Goal: Transaction & Acquisition: Subscribe to service/newsletter

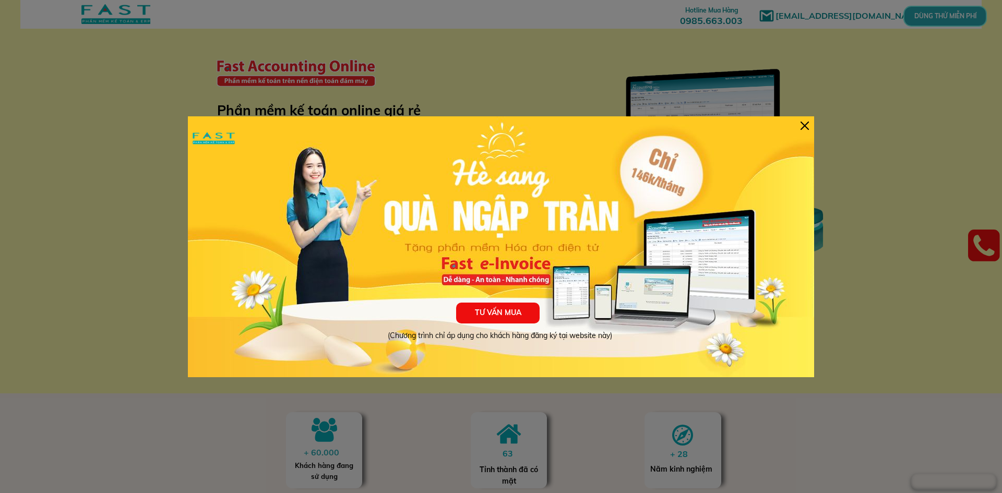
click at [805, 124] on div at bounding box center [805, 126] width 8 height 8
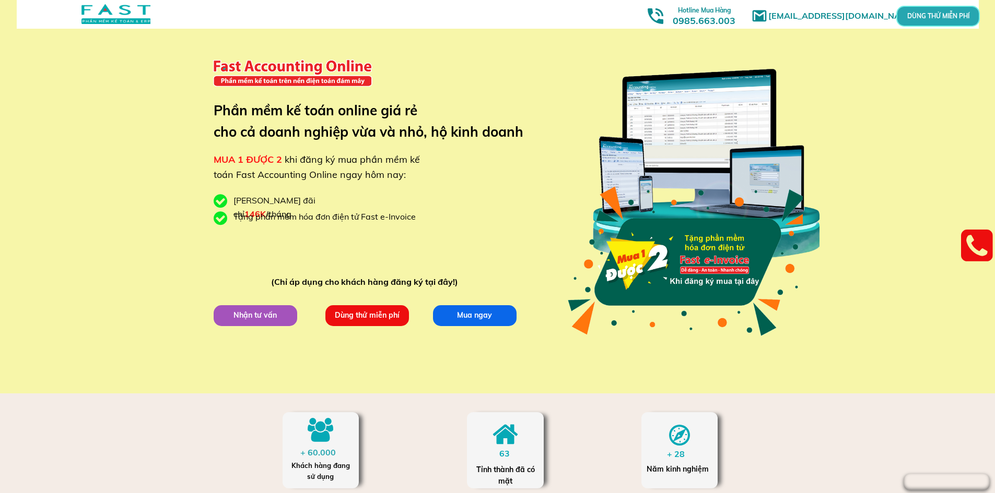
click at [380, 317] on p "Dùng thử miễn phí" at bounding box center [367, 315] width 86 height 21
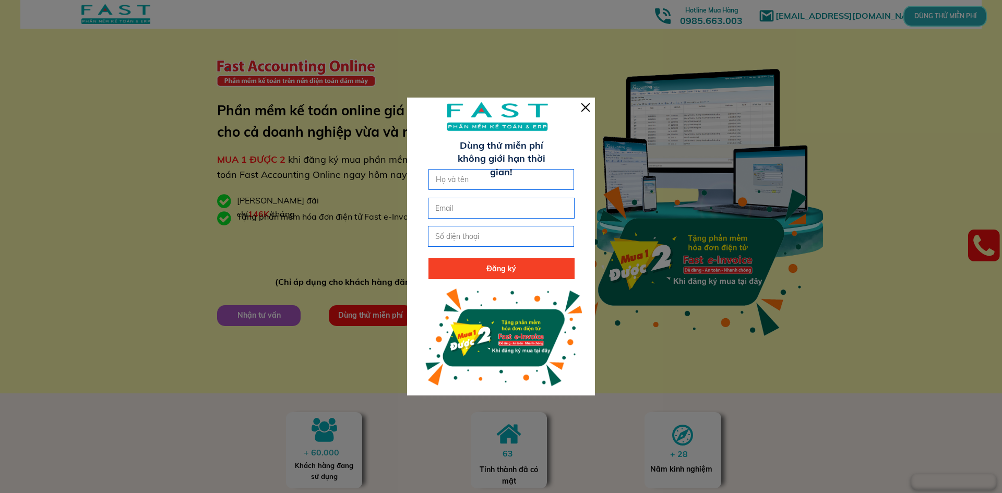
click at [444, 181] on input "text" at bounding box center [501, 180] width 137 height 20
type input "[PERSON_NAME]"
click at [450, 206] on input "email" at bounding box center [501, 208] width 137 height 20
type input "[EMAIL_ADDRESS][DOMAIN_NAME]"
click at [447, 238] on input "tel" at bounding box center [501, 237] width 137 height 20
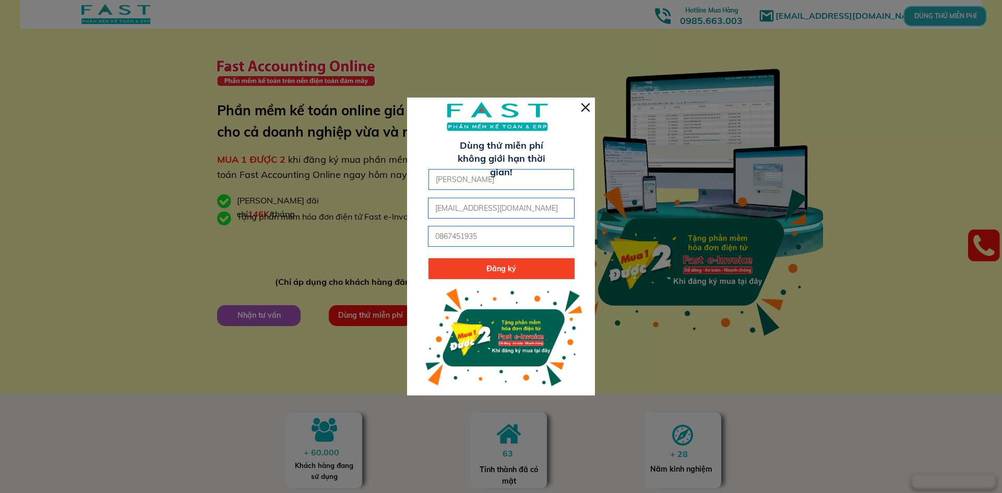
type input "0867451935"
click at [495, 271] on p "Đăng ký" at bounding box center [502, 268] width 146 height 21
